Goal: Information Seeking & Learning: Learn about a topic

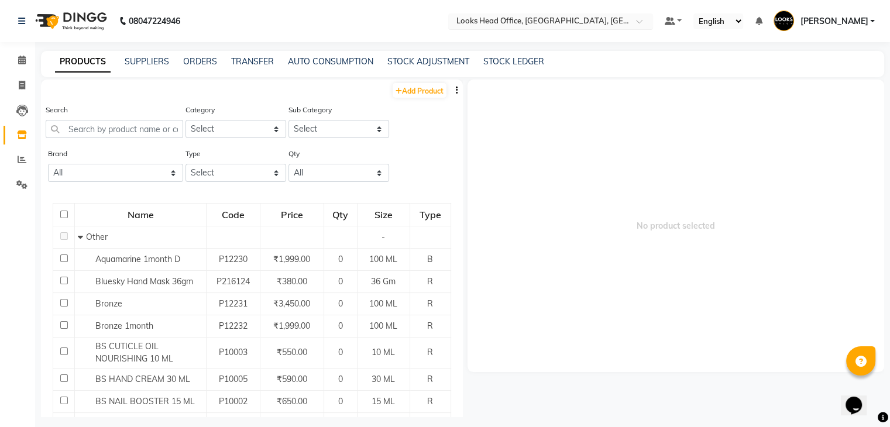
scroll to position [187, 0]
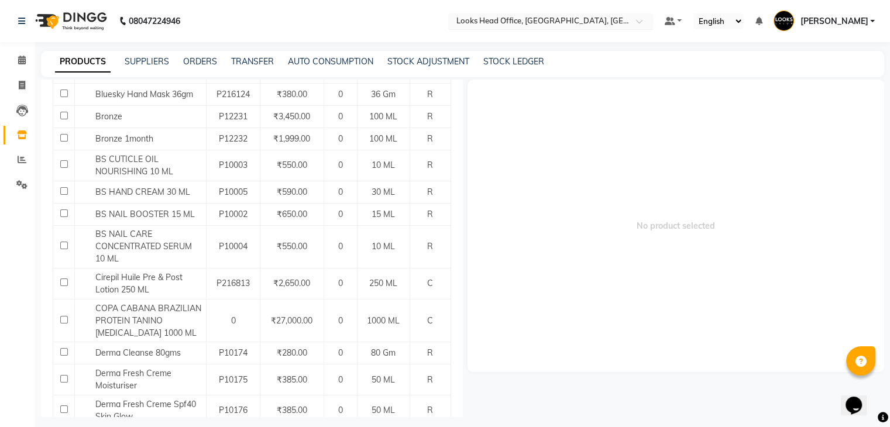
click at [564, 16] on input "text" at bounding box center [539, 22] width 170 height 12
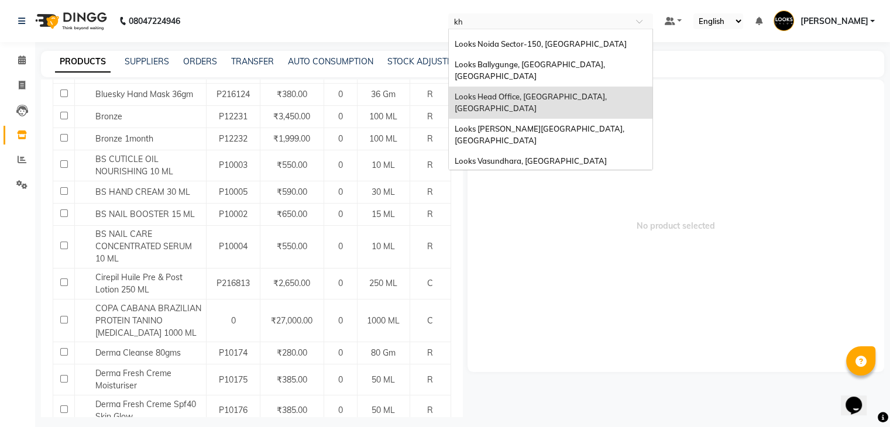
scroll to position [0, 0]
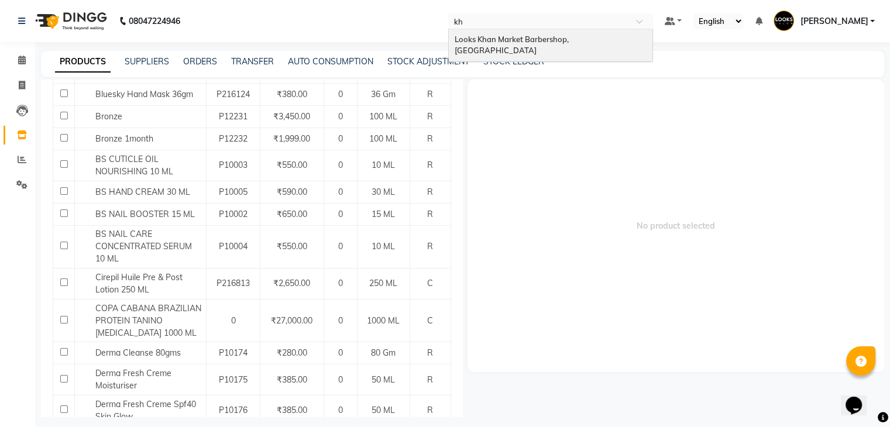
type input "kha"
click at [560, 36] on span "Looks Khan Market Barbershop, [GEOGRAPHIC_DATA]" at bounding box center [513, 45] width 116 height 21
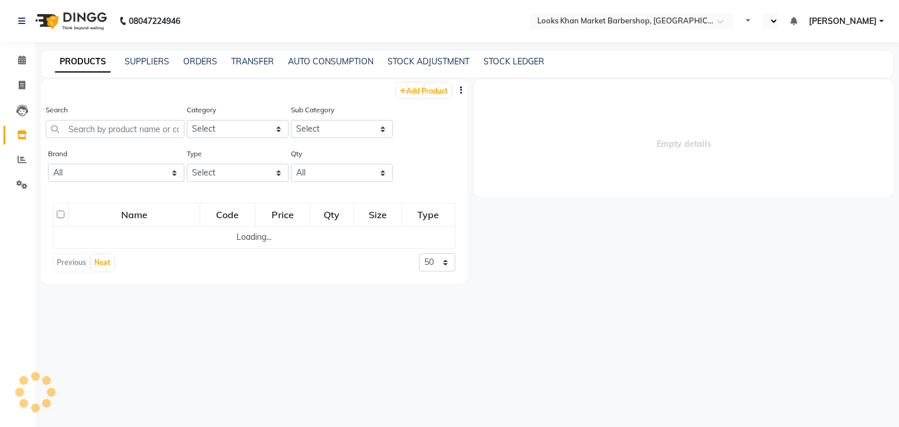
select select "en"
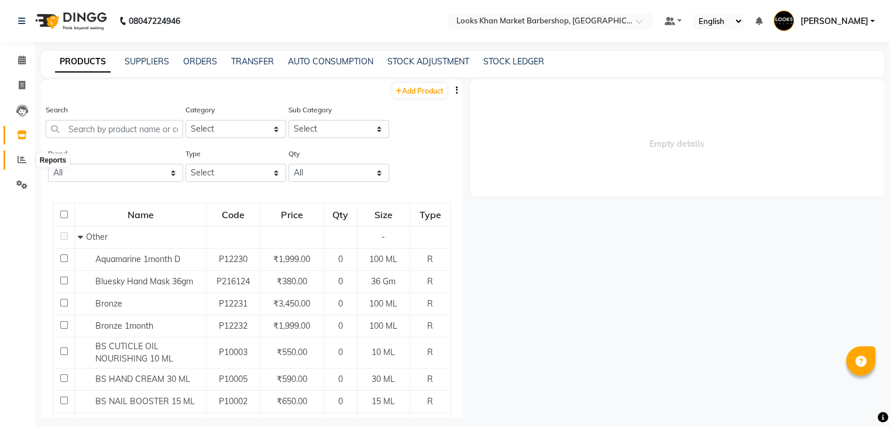
click at [26, 158] on span at bounding box center [22, 159] width 20 height 13
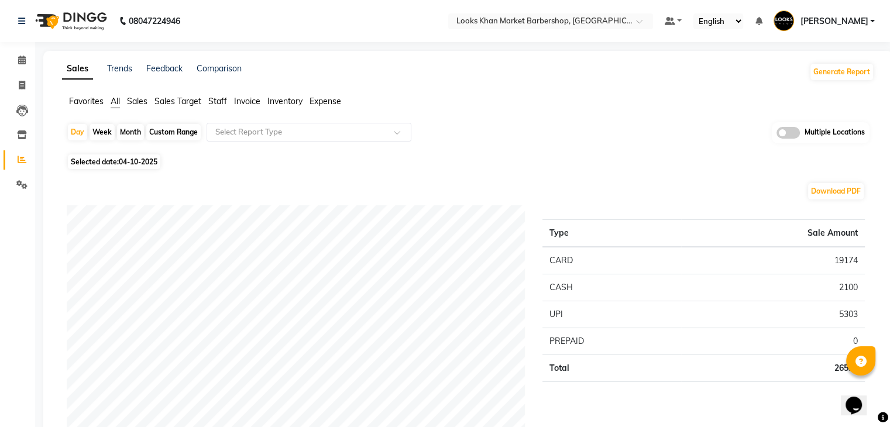
click at [325, 104] on span "Expense" at bounding box center [325, 101] width 32 height 11
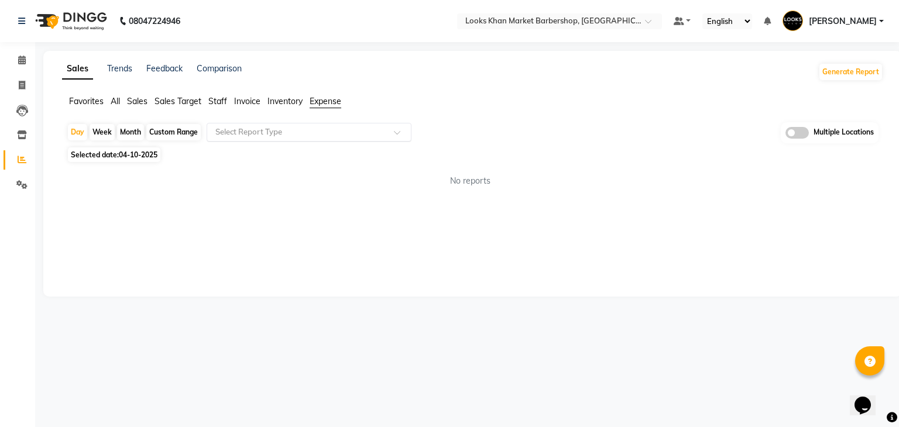
click at [302, 135] on input "text" at bounding box center [297, 132] width 168 height 12
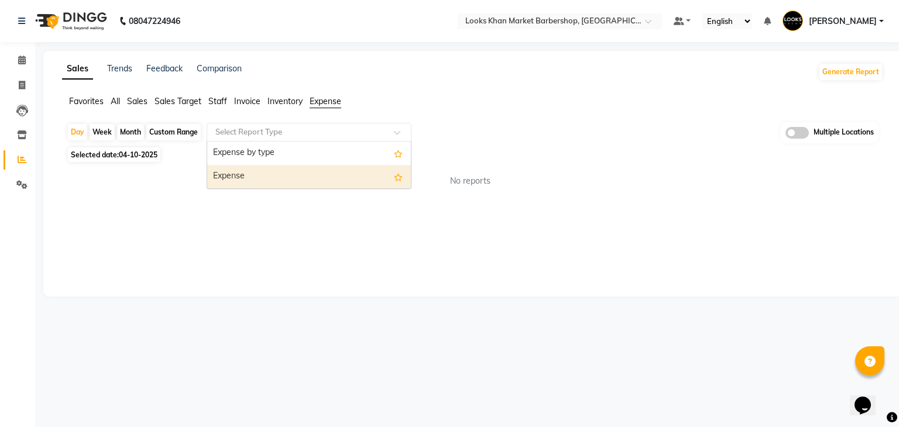
click at [260, 177] on div "Expense" at bounding box center [309, 176] width 204 height 23
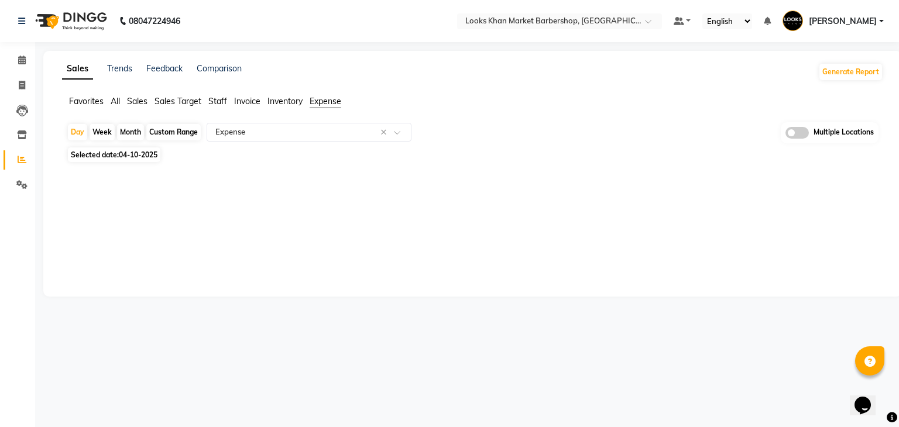
click at [175, 133] on div "Custom Range" at bounding box center [173, 132] width 54 height 16
select select "10"
select select "2025"
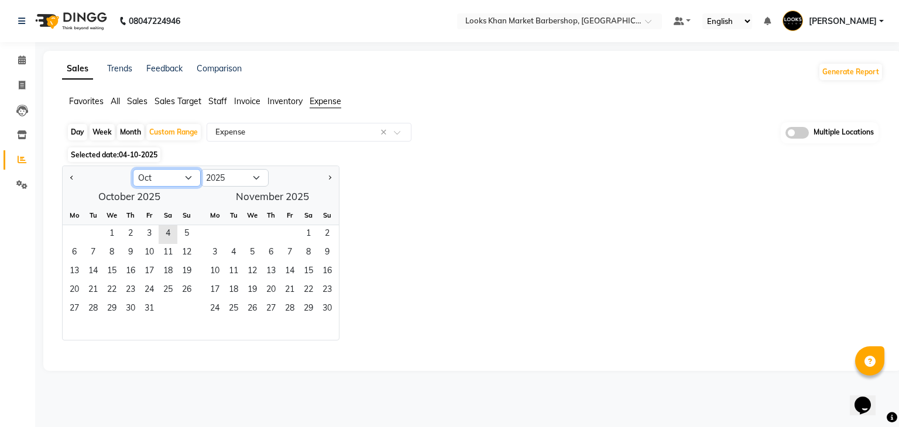
drag, startPoint x: 192, startPoint y: 177, endPoint x: 183, endPoint y: 185, distance: 12.4
click at [191, 177] on select "Jan Feb Mar Apr May Jun Jul Aug Sep Oct Nov Dec" at bounding box center [167, 178] width 68 height 18
select select "9"
click at [133, 169] on select "Jan Feb Mar Apr May Jun Jul Aug Sep Oct Nov Dec" at bounding box center [167, 178] width 68 height 18
click at [132, 232] on span "4" at bounding box center [130, 234] width 19 height 19
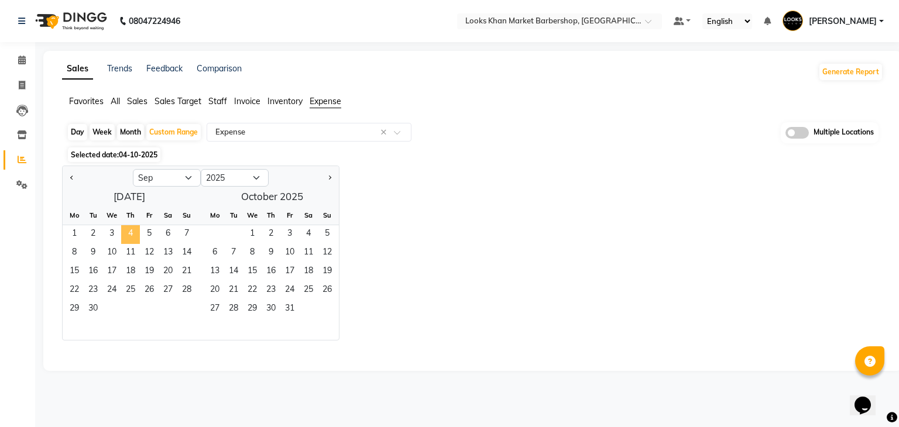
click at [128, 232] on span "4" at bounding box center [130, 234] width 19 height 19
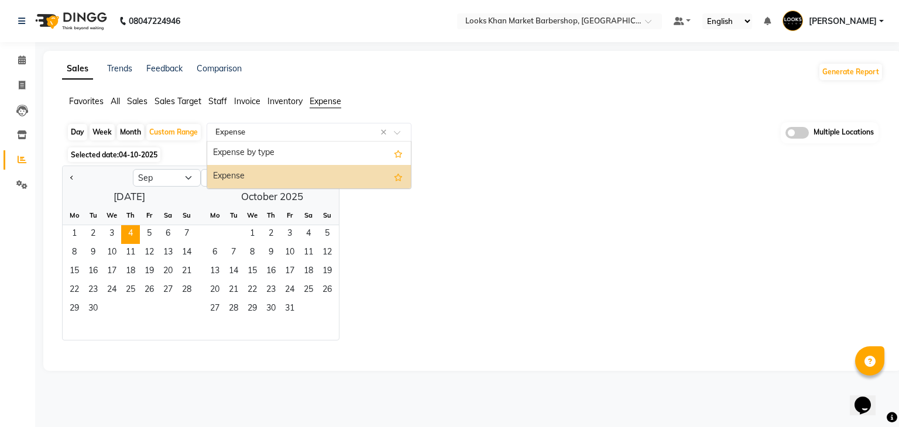
click at [291, 133] on input "text" at bounding box center [297, 132] width 168 height 12
click at [274, 154] on div "Expense by type" at bounding box center [309, 153] width 204 height 23
select select "full_report"
select select "csv"
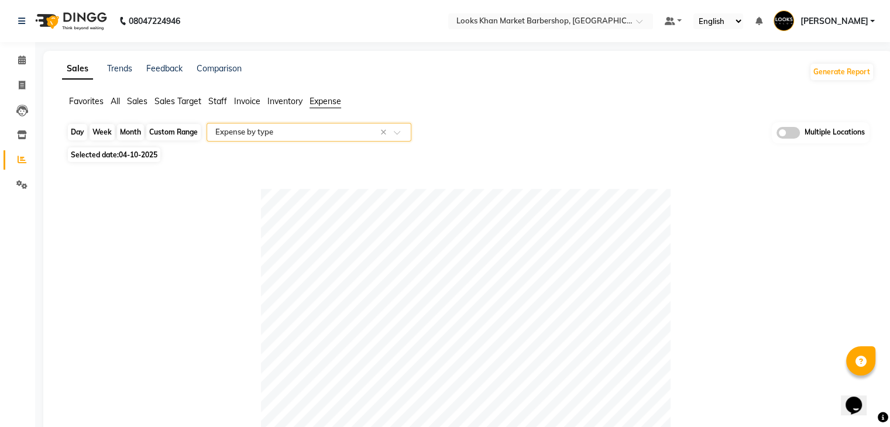
click at [181, 130] on div "Custom Range" at bounding box center [173, 132] width 54 height 16
select select "9"
select select "2025"
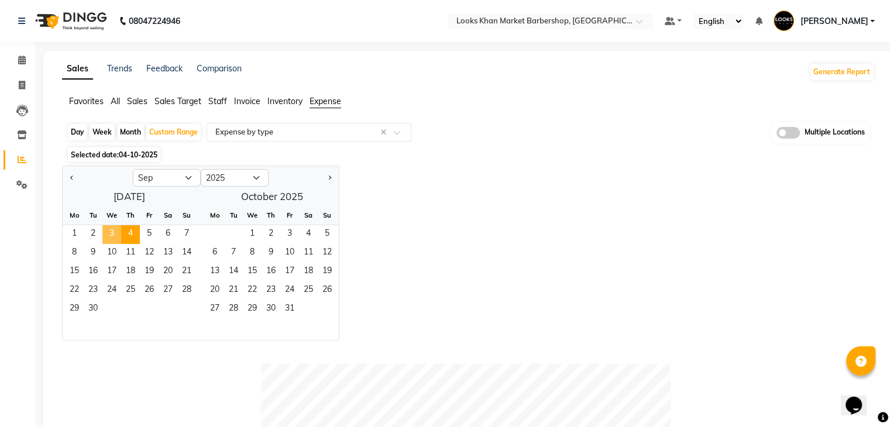
click at [112, 232] on span "3" at bounding box center [111, 234] width 19 height 19
click at [130, 234] on span "4" at bounding box center [130, 234] width 19 height 19
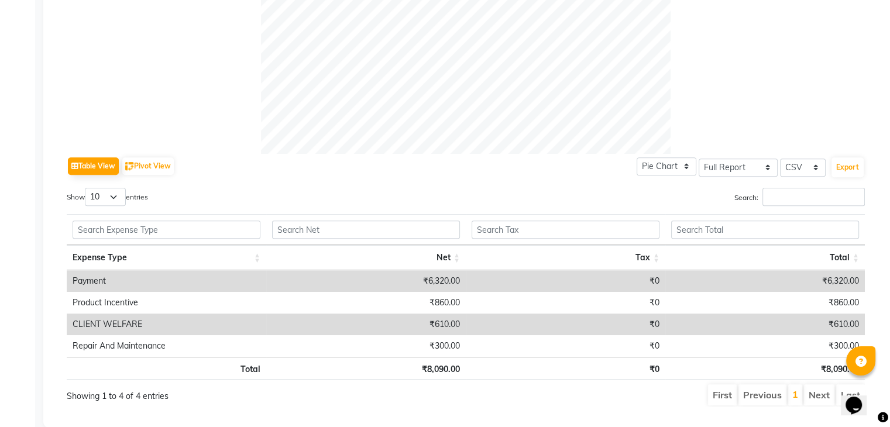
scroll to position [470, 0]
